Goal: Task Accomplishment & Management: Use online tool/utility

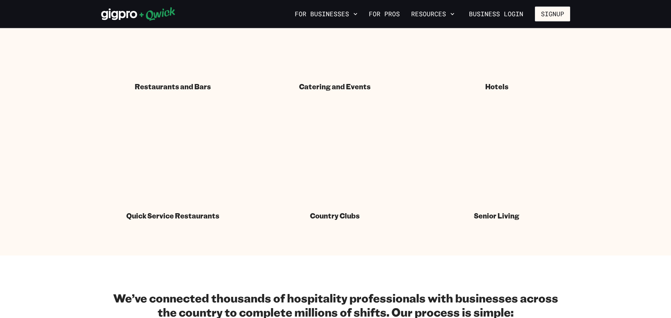
scroll to position [324, 0]
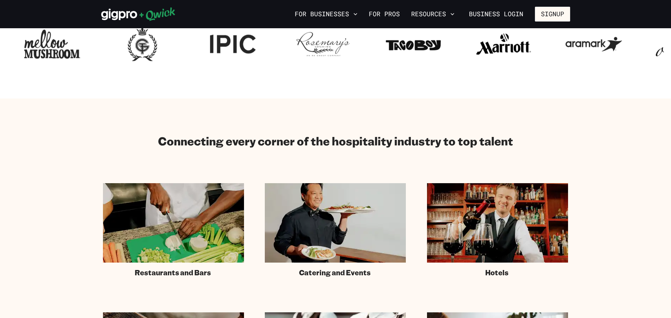
click at [122, 13] on icon at bounding box center [138, 14] width 74 height 14
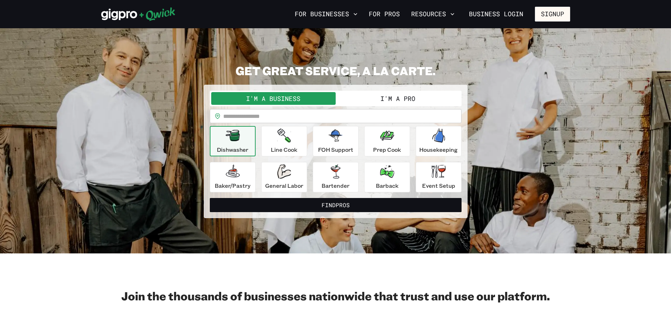
click at [366, 98] on button "I'm a Pro" at bounding box center [398, 98] width 125 height 13
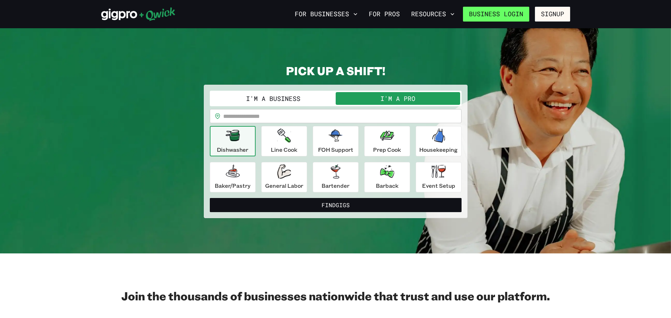
click at [507, 13] on link "Business Login" at bounding box center [496, 14] width 66 height 15
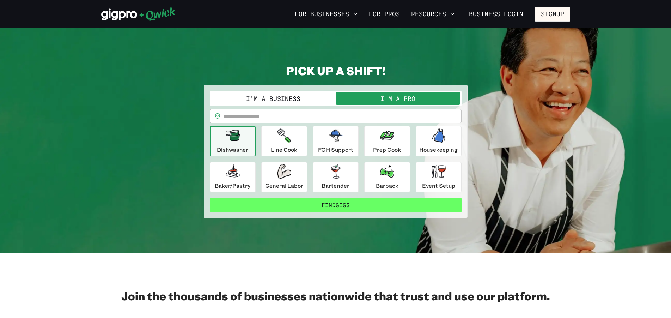
click at [319, 204] on button "Find Gigs" at bounding box center [336, 205] width 252 height 14
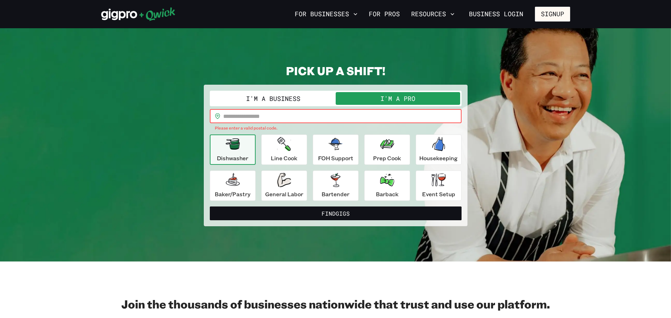
click at [275, 118] on input "text" at bounding box center [342, 116] width 239 height 14
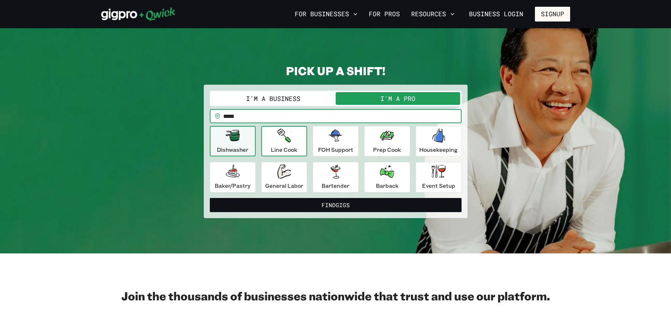
type input "*****"
click at [278, 138] on icon "button" at bounding box center [283, 135] width 13 height 14
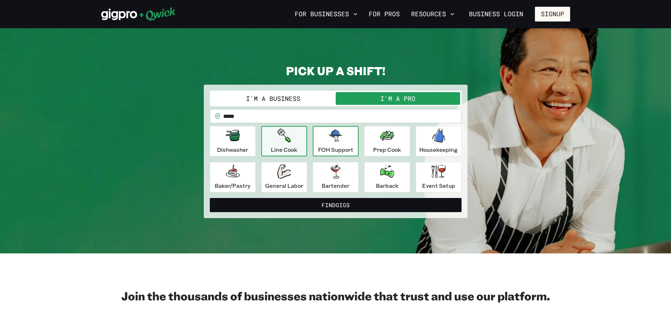
click at [349, 138] on div "FOH Support" at bounding box center [335, 140] width 35 height 25
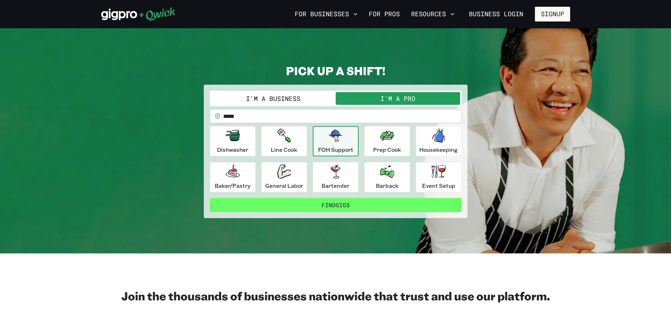
click at [343, 202] on button "Find Gigs" at bounding box center [336, 205] width 252 height 14
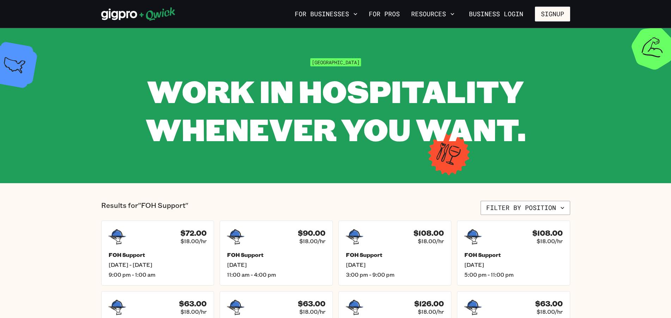
scroll to position [72, 0]
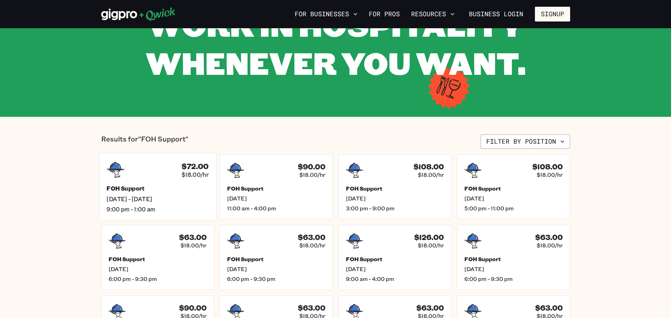
click at [127, 173] on div "$72.00 $18.00/hr" at bounding box center [158, 170] width 102 height 18
